Goal: Find specific page/section: Find specific page/section

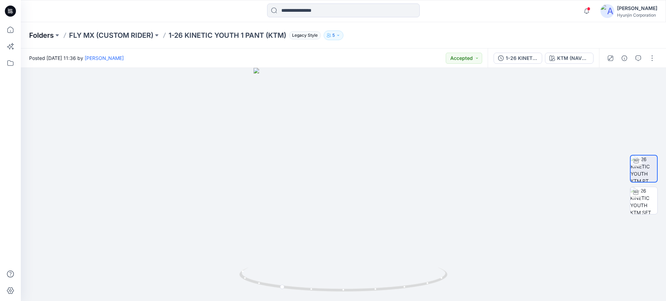
click at [40, 33] on p "Folders" at bounding box center [41, 36] width 25 height 10
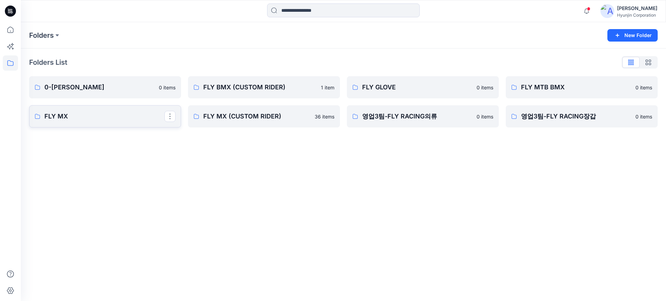
click at [110, 117] on p "FLY MX" at bounding box center [104, 117] width 120 height 10
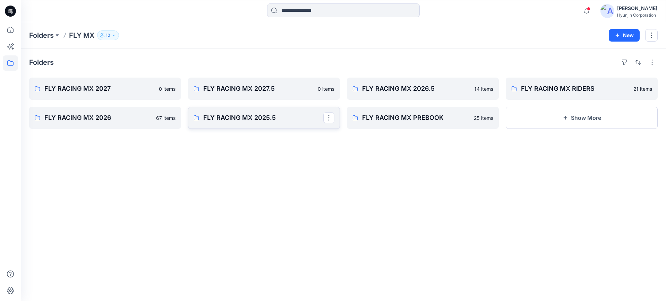
drag, startPoint x: 214, startPoint y: 121, endPoint x: 219, endPoint y: 120, distance: 5.3
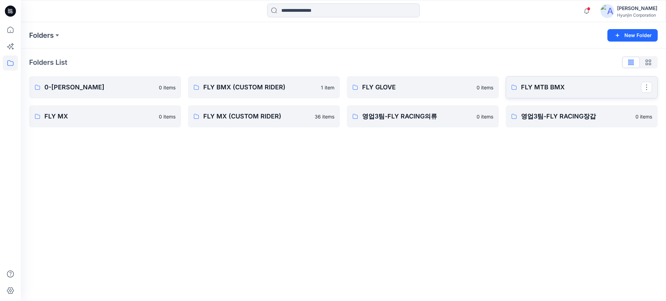
click at [530, 87] on p "FLY MTB BMX" at bounding box center [581, 88] width 120 height 10
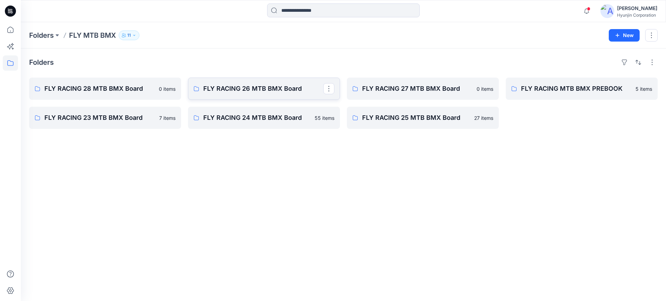
click at [279, 89] on p "FLY RACING 26 MTB BMX Board" at bounding box center [263, 89] width 120 height 10
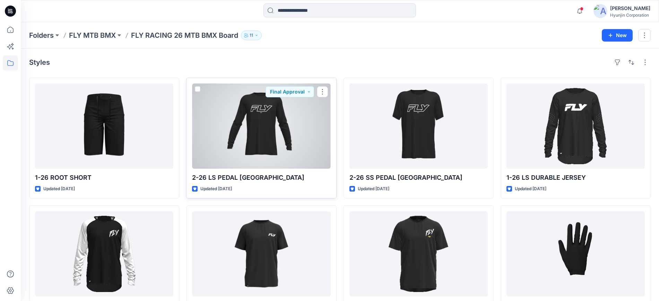
click at [284, 149] on div at bounding box center [261, 126] width 138 height 85
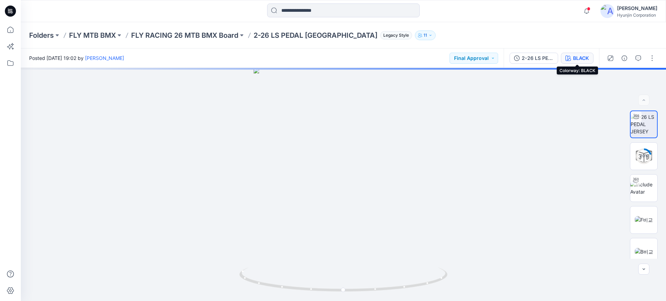
click at [575, 59] on div "BLACK" at bounding box center [581, 58] width 16 height 8
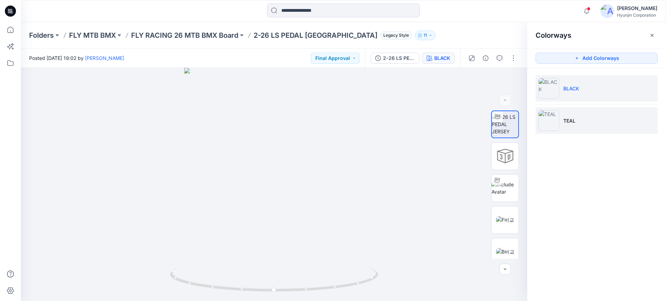
click at [567, 122] on p "TEAL" at bounding box center [569, 120] width 12 height 7
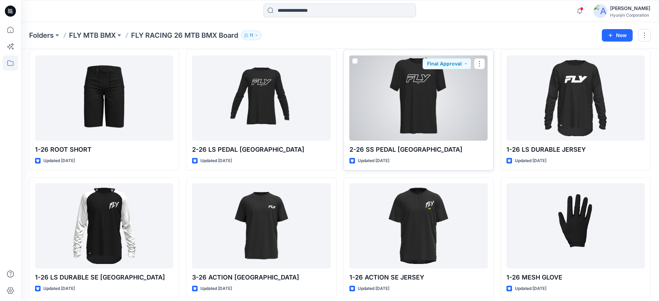
scroll to position [43, 0]
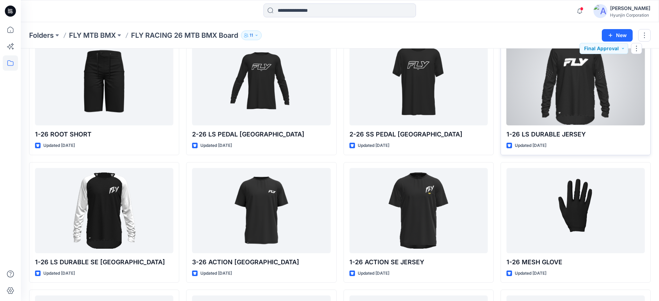
click at [531, 103] on div at bounding box center [576, 82] width 138 height 85
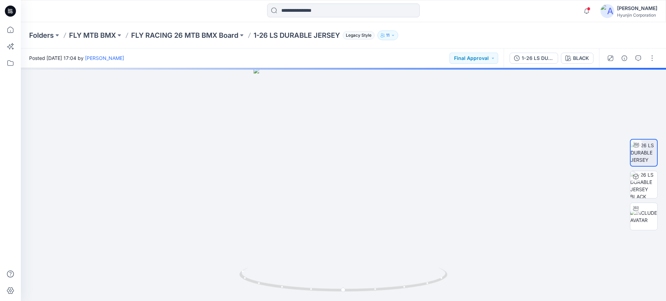
click at [575, 64] on div "1-26 LS DURABLE JERSEY BLACK" at bounding box center [550, 58] width 95 height 19
click at [575, 61] on div "BLACK" at bounding box center [581, 58] width 16 height 8
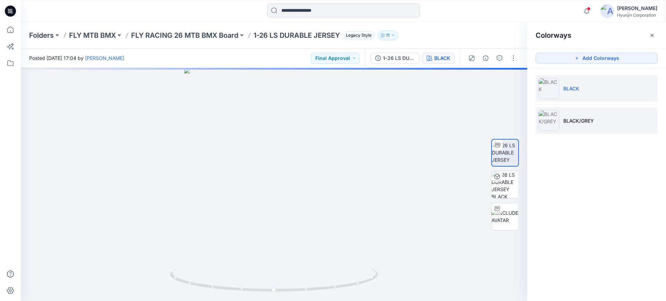
click at [571, 112] on li "BLACK/GREY" at bounding box center [596, 120] width 122 height 26
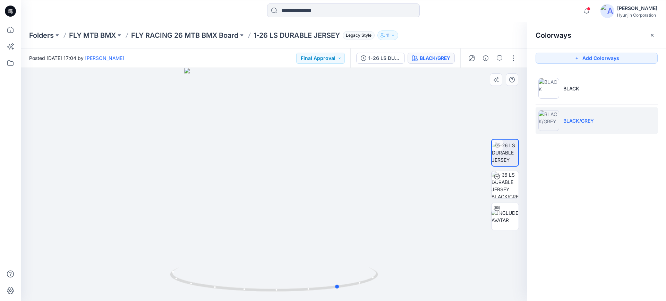
drag, startPoint x: 316, startPoint y: 300, endPoint x: 382, endPoint y: 275, distance: 70.1
click at [382, 275] on div at bounding box center [274, 184] width 506 height 233
click at [369, 234] on div at bounding box center [274, 184] width 506 height 233
